Goal: Task Accomplishment & Management: Manage account settings

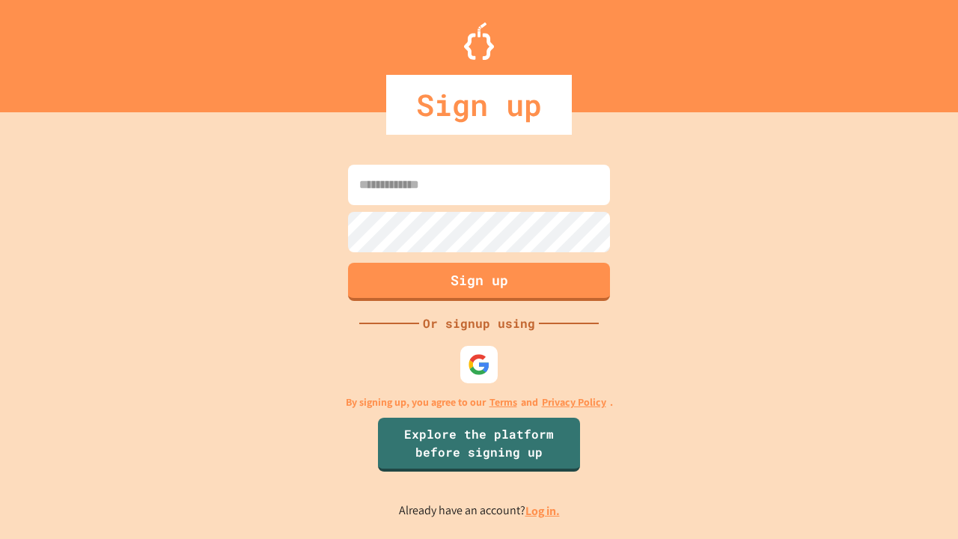
click at [543, 511] on link "Log in." at bounding box center [542, 511] width 34 height 16
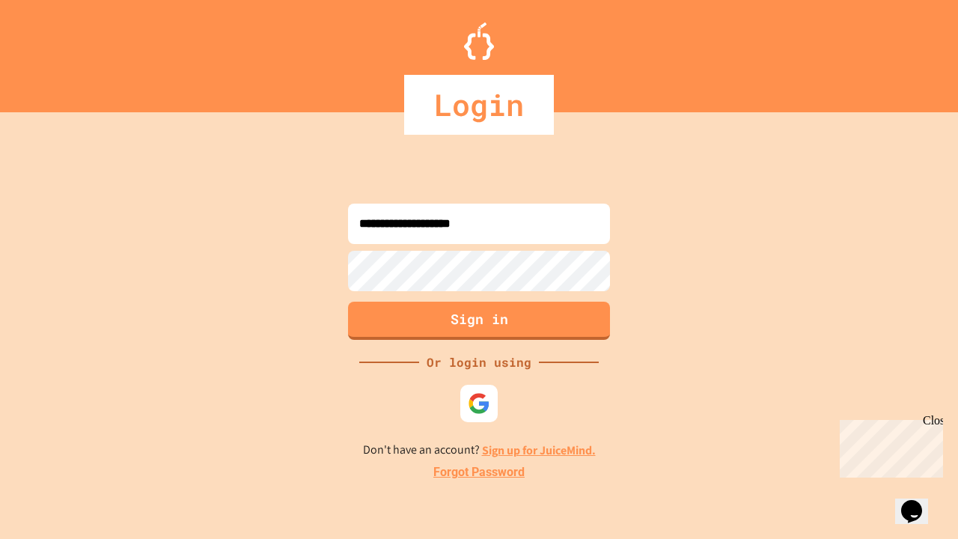
type input "**********"
